Goal: Check status: Check status

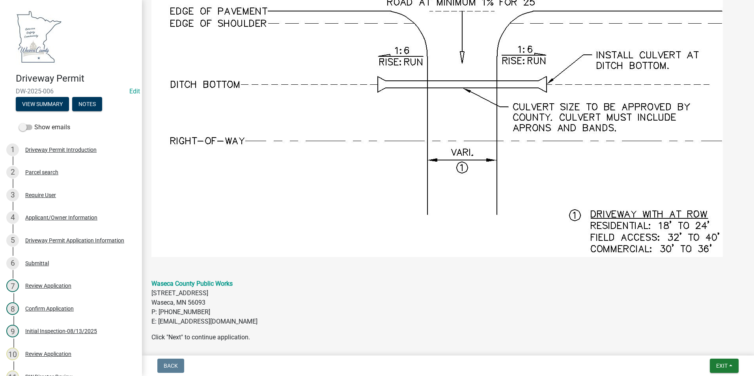
scroll to position [784, 0]
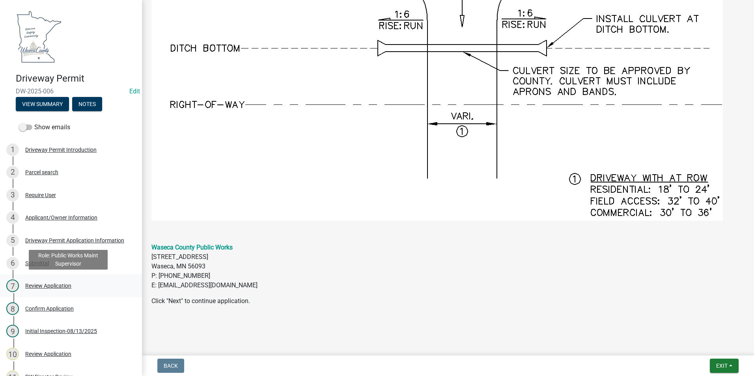
click at [69, 285] on div "Review Application" at bounding box center [48, 286] width 46 height 6
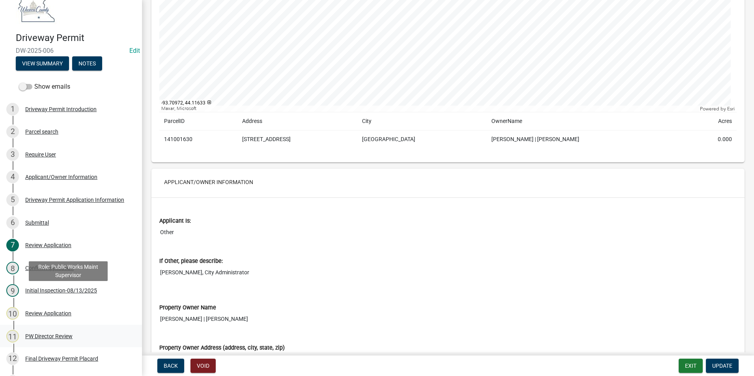
scroll to position [79, 0]
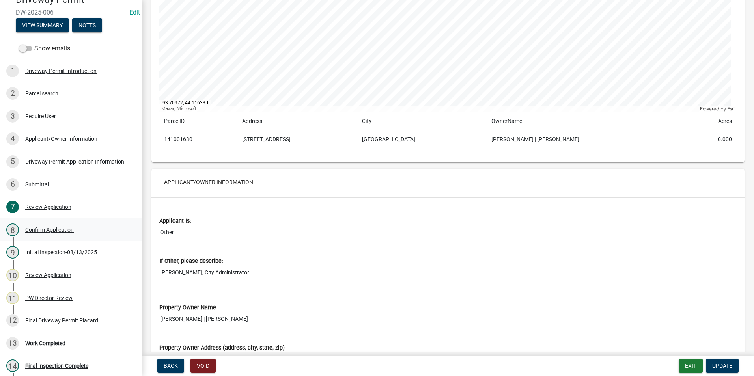
click at [33, 227] on div "Confirm Application" at bounding box center [49, 230] width 49 height 6
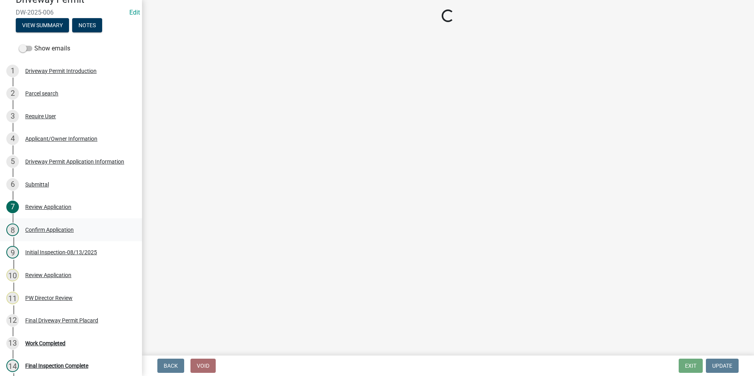
scroll to position [0, 0]
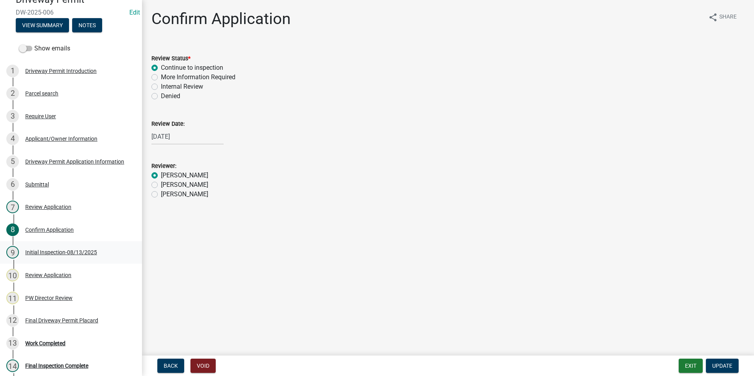
click at [66, 252] on div "Initial Inspection-08/13/2025" at bounding box center [61, 253] width 72 height 6
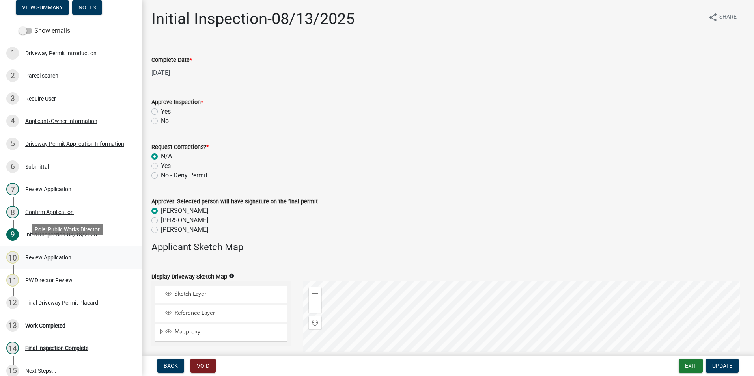
scroll to position [106, 0]
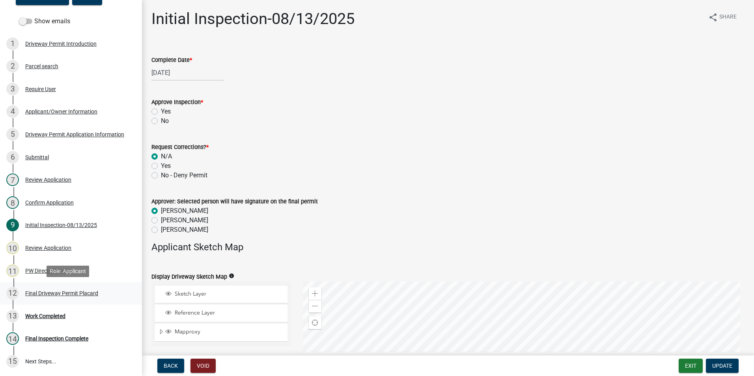
click at [60, 292] on div "Final Driveway Permit Placard" at bounding box center [61, 294] width 73 height 6
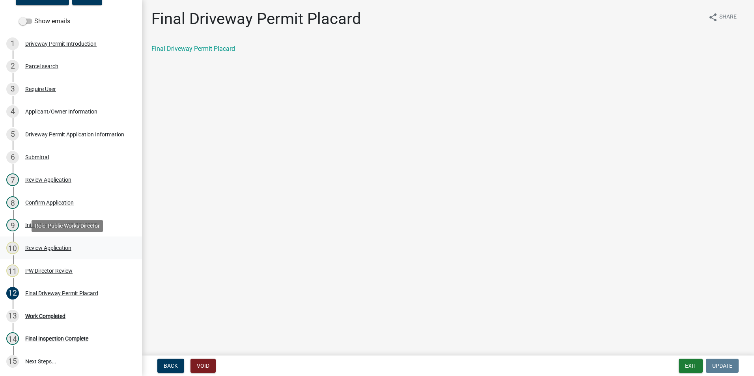
click at [45, 250] on div "Review Application" at bounding box center [48, 248] width 46 height 6
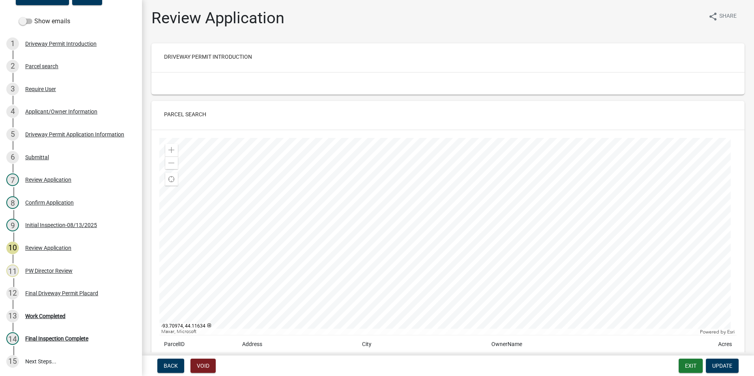
scroll to position [0, 0]
click at [42, 273] on div "PW Director Review" at bounding box center [48, 271] width 47 height 6
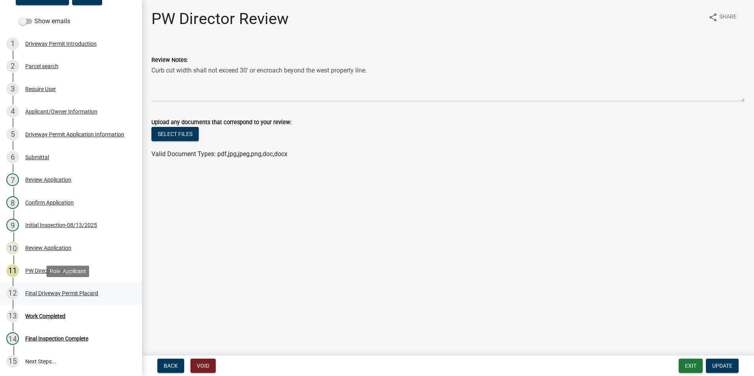
click at [49, 291] on div "Final Driveway Permit Placard" at bounding box center [61, 294] width 73 height 6
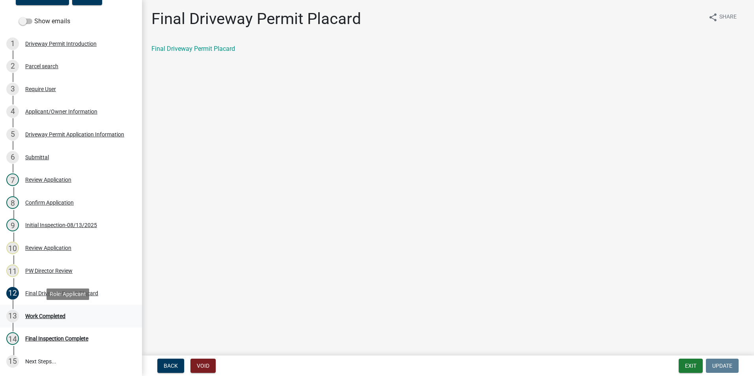
click at [52, 314] on div "Work Completed" at bounding box center [45, 317] width 40 height 6
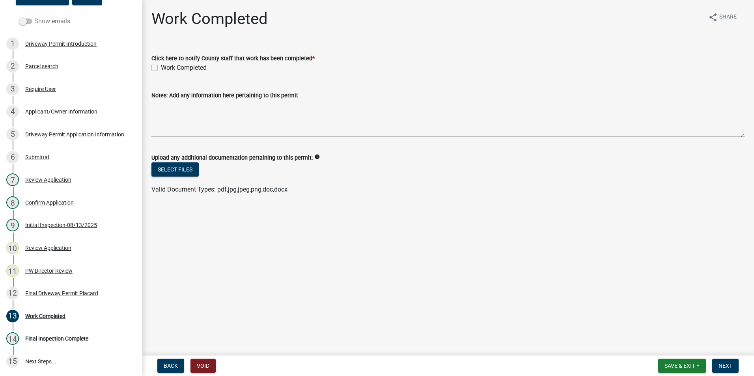
click at [23, 20] on span at bounding box center [25, 22] width 13 height 6
click at [34, 17] on input "Show emails" at bounding box center [34, 17] width 0 height 0
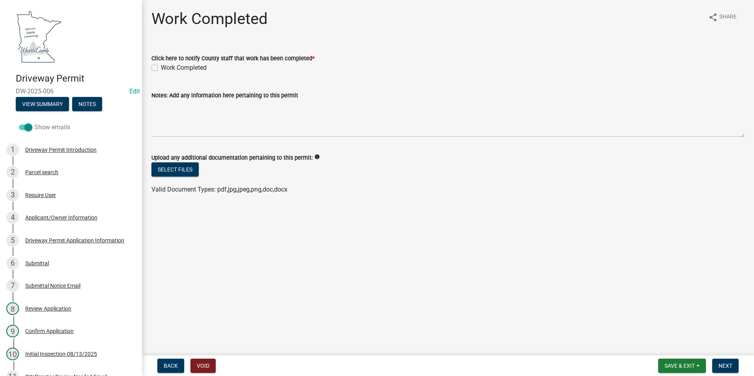
click at [28, 127] on span at bounding box center [25, 128] width 13 height 6
click at [34, 123] on input "Show emails" at bounding box center [34, 123] width 0 height 0
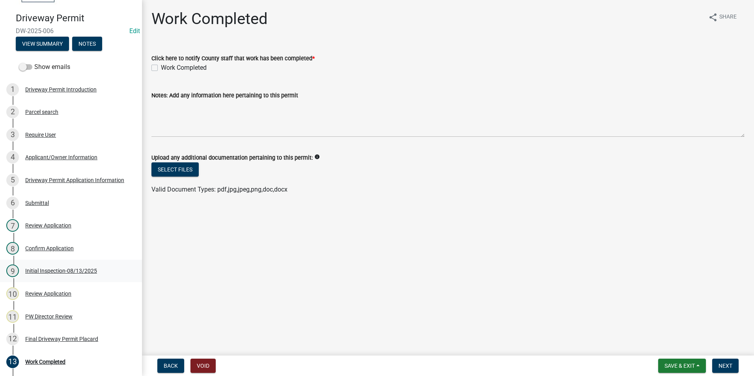
scroll to position [79, 0]
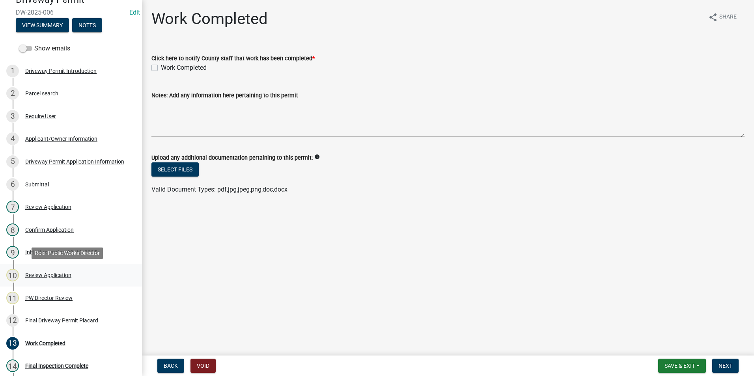
click at [51, 276] on div "Review Application" at bounding box center [48, 276] width 46 height 6
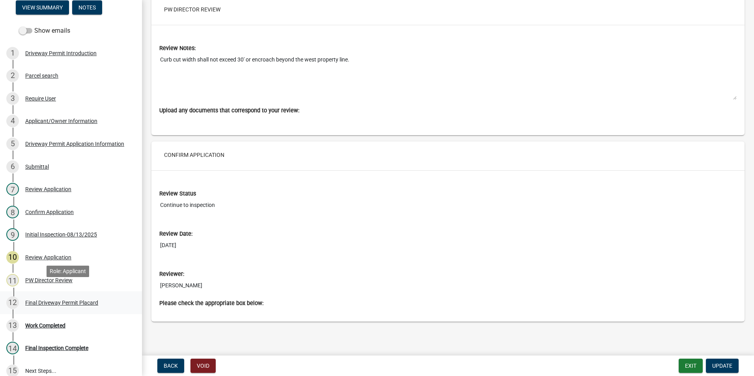
scroll to position [106, 0]
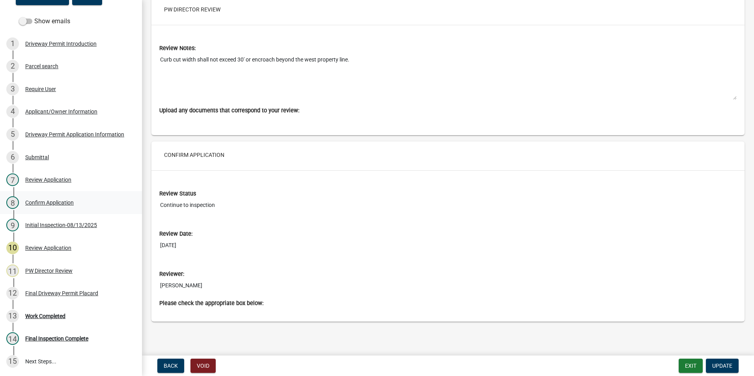
click at [58, 204] on div "Confirm Application" at bounding box center [49, 203] width 49 height 6
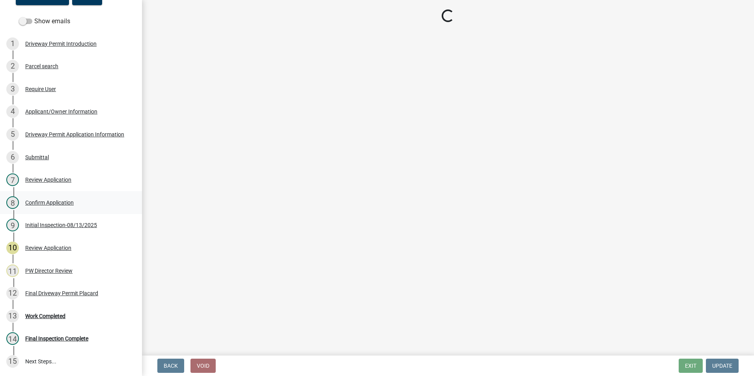
scroll to position [0, 0]
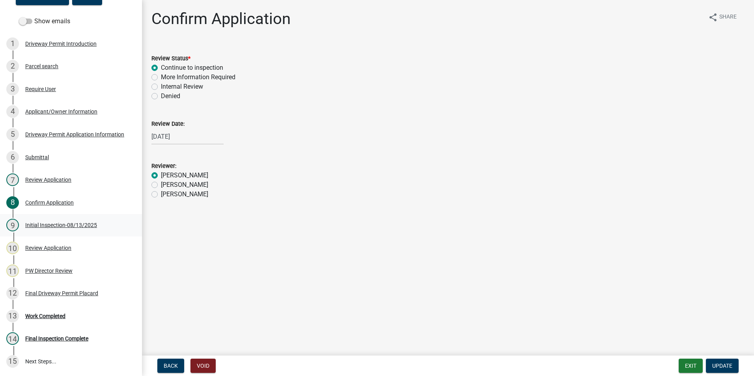
click at [43, 226] on div "Initial Inspection-08/13/2025" at bounding box center [61, 225] width 72 height 6
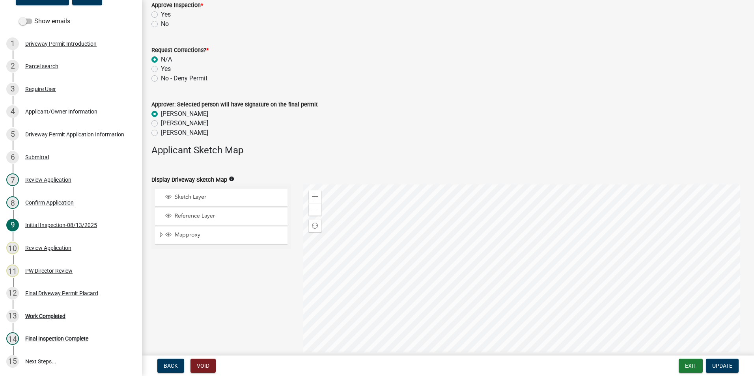
scroll to position [79, 0]
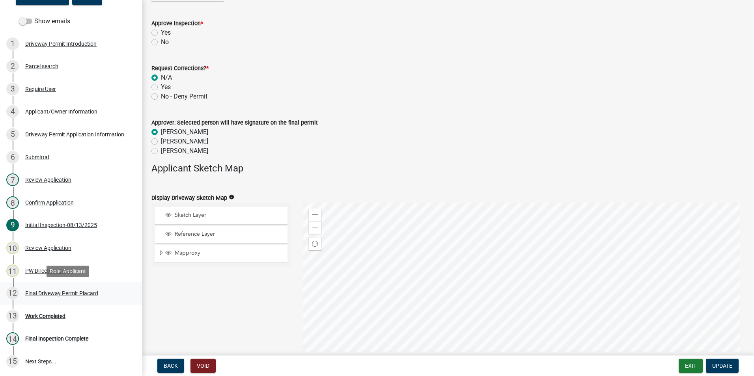
click at [58, 291] on div "Final Driveway Permit Placard" at bounding box center [61, 294] width 73 height 6
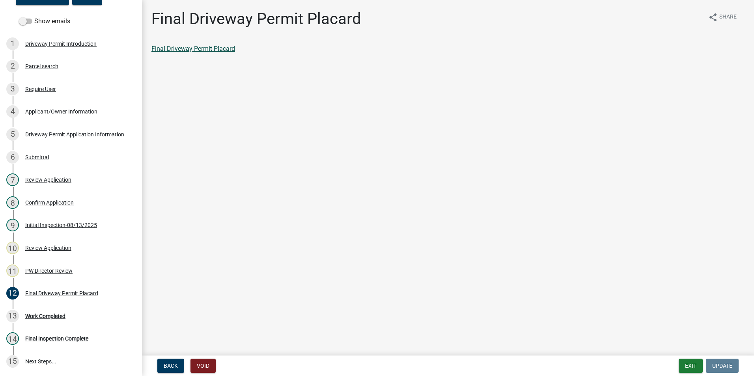
click at [213, 47] on link "Final Driveway Permit Placard" at bounding box center [193, 48] width 84 height 7
